Goal: Transaction & Acquisition: Purchase product/service

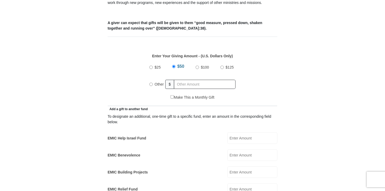
scroll to position [209, 0]
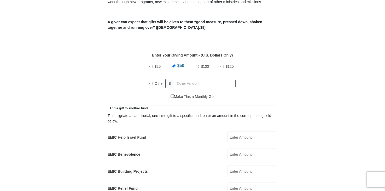
click at [149, 82] on input "Other" at bounding box center [150, 83] width 3 height 3
radio input "true"
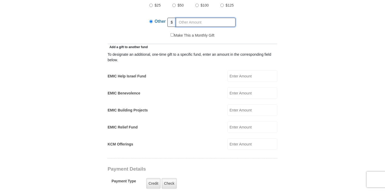
scroll to position [287, 0]
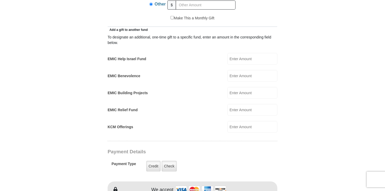
click at [241, 54] on input "EMIC Help Israel Fund" at bounding box center [252, 58] width 50 height 11
type input "100"
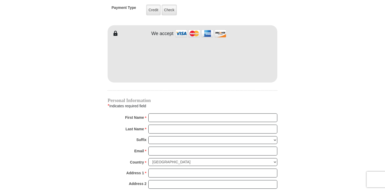
scroll to position [444, 0]
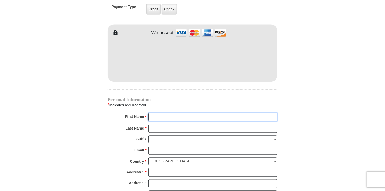
click at [160, 113] on input "First Name *" at bounding box center [212, 117] width 129 height 9
type input "[PERSON_NAME]"
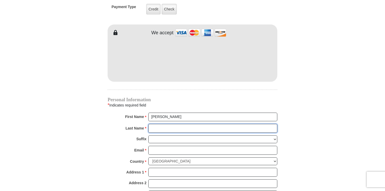
type input "[PERSON_NAME]"
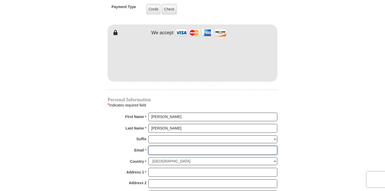
type input "[PERSON_NAME][EMAIL_ADDRESS][PERSON_NAME][DOMAIN_NAME]"
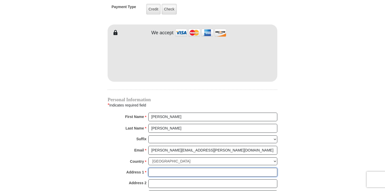
type input "[STREET_ADDRESS][PERSON_NAME]"
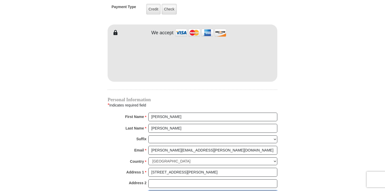
type input "Morristown"
select select "TN"
type input "37814"
type input "6156845724"
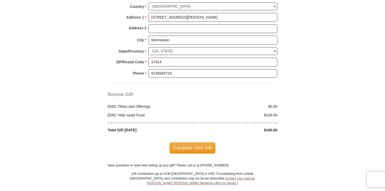
scroll to position [601, 0]
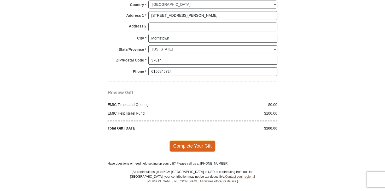
click at [202, 140] on span "Complete Your Gift" at bounding box center [192, 145] width 46 height 11
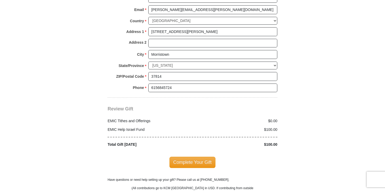
scroll to position [634, 0]
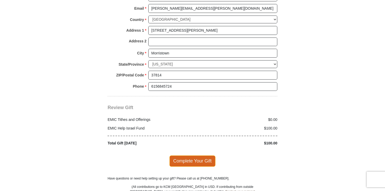
click at [193, 155] on span "Complete Your Gift" at bounding box center [192, 160] width 46 height 11
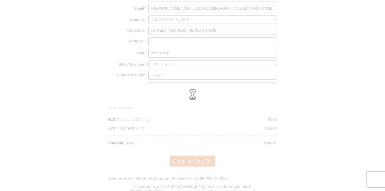
scroll to position [586, 0]
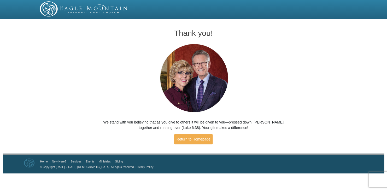
click at [193, 149] on div "Thank you! We stand with you believing that as you give to others it will be gi…" at bounding box center [193, 87] width 387 height 132
